Goal: Task Accomplishment & Management: Use online tool/utility

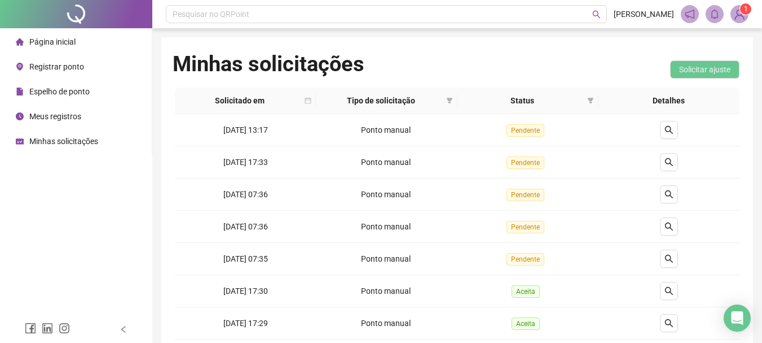
click at [52, 43] on span "Página inicial" at bounding box center [52, 41] width 46 height 9
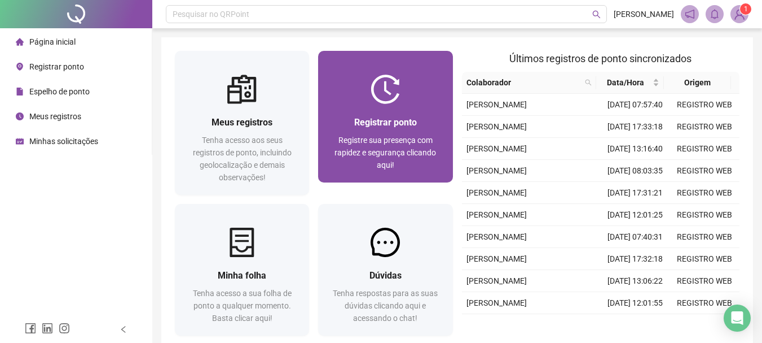
click at [413, 152] on span "Registre sua presença com rapidez e segurança clicando aqui!" at bounding box center [386, 152] width 102 height 34
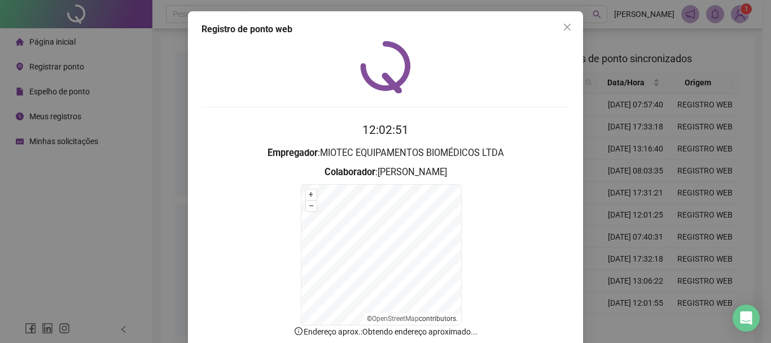
scroll to position [70, 0]
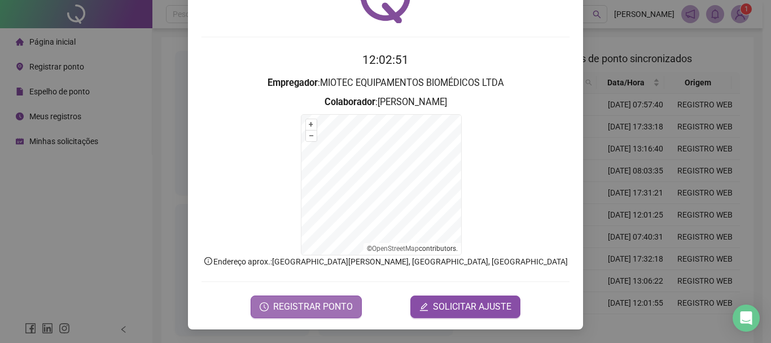
click at [307, 306] on span "REGISTRAR PONTO" at bounding box center [313, 307] width 80 height 14
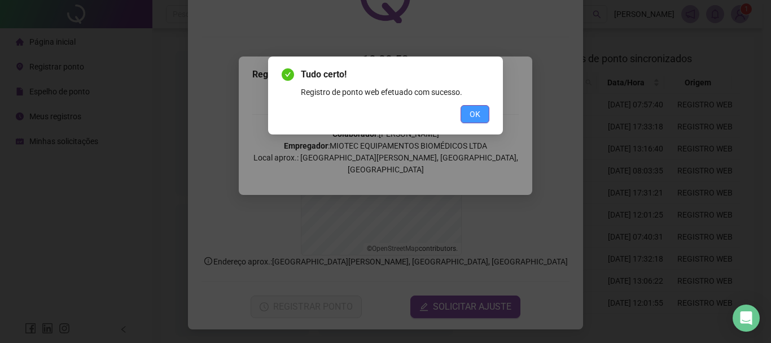
click at [475, 114] on span "OK" at bounding box center [475, 114] width 11 height 12
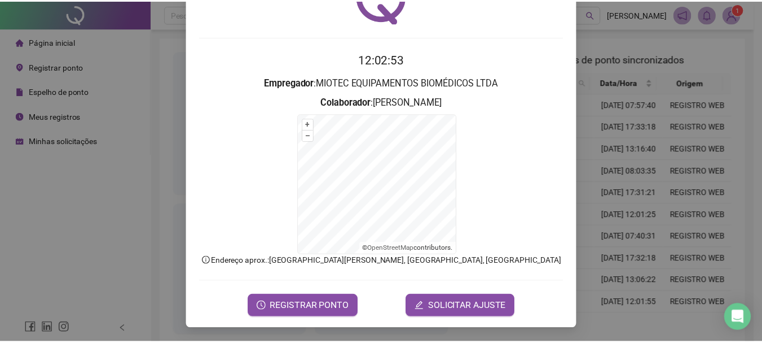
scroll to position [0, 0]
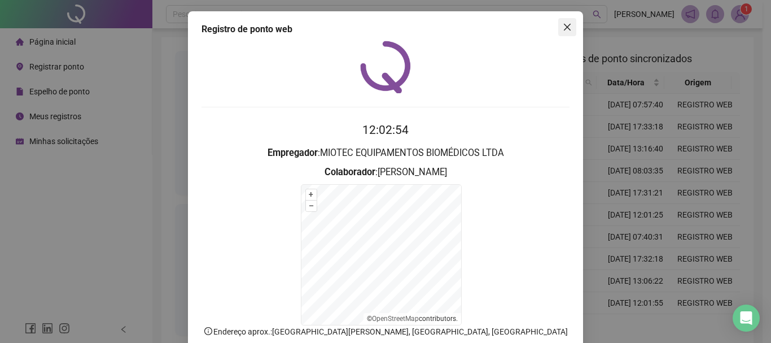
click at [569, 23] on span "Close" at bounding box center [567, 27] width 18 height 9
